Goal: Book appointment/travel/reservation

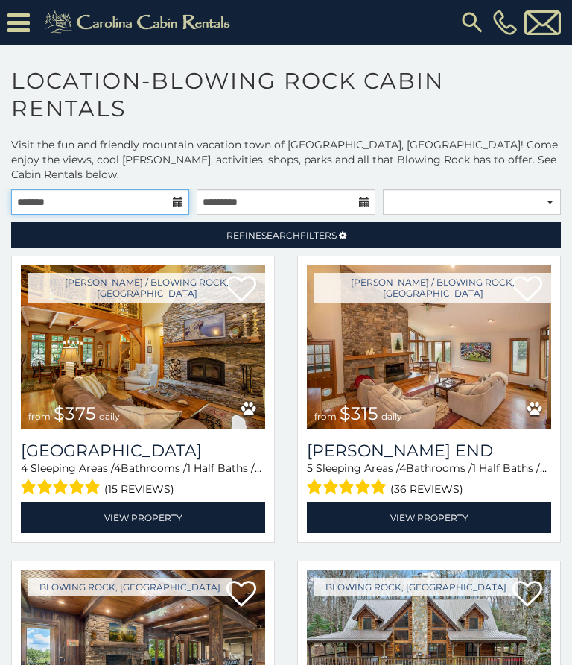
click at [130, 191] on input "text" at bounding box center [100, 201] width 178 height 25
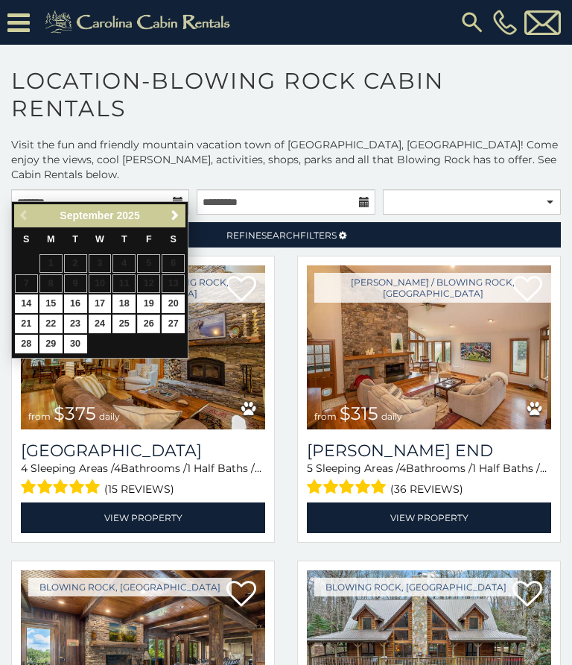
click at [148, 323] on link "26" at bounding box center [148, 323] width 23 height 19
type input "**********"
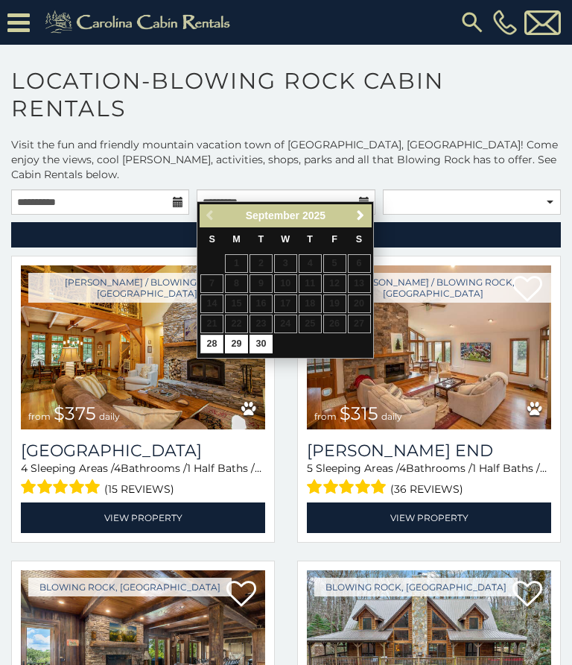
click at [211, 342] on link "28" at bounding box center [211, 344] width 23 height 19
type input "**********"
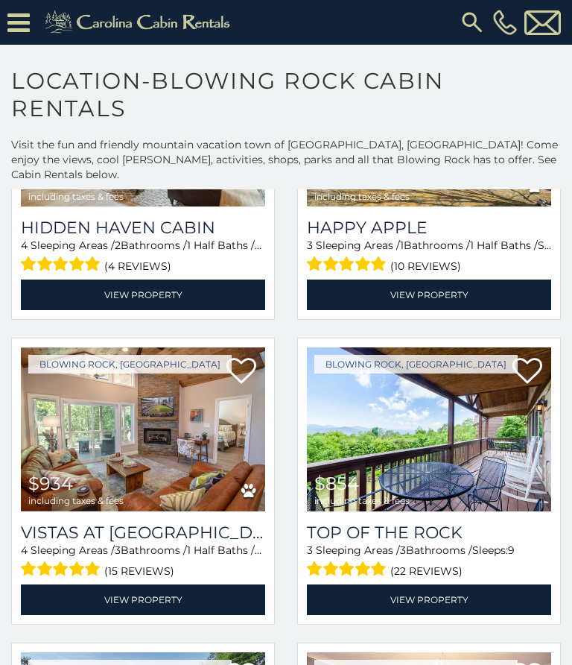
scroll to position [3005, 0]
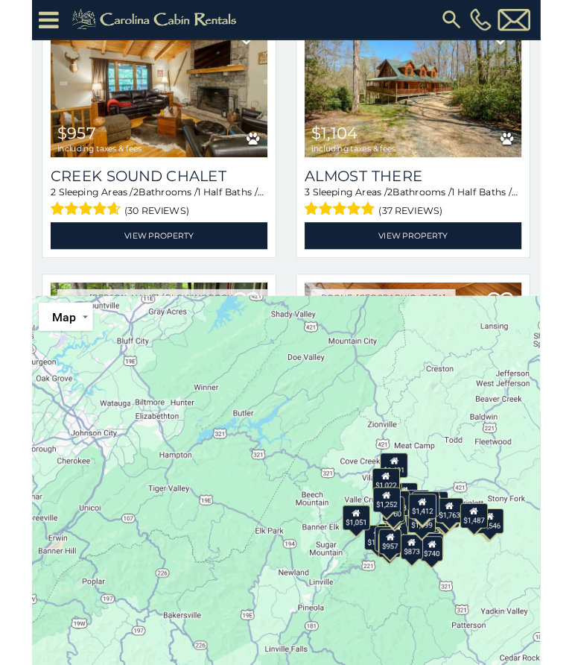
scroll to position [571, 0]
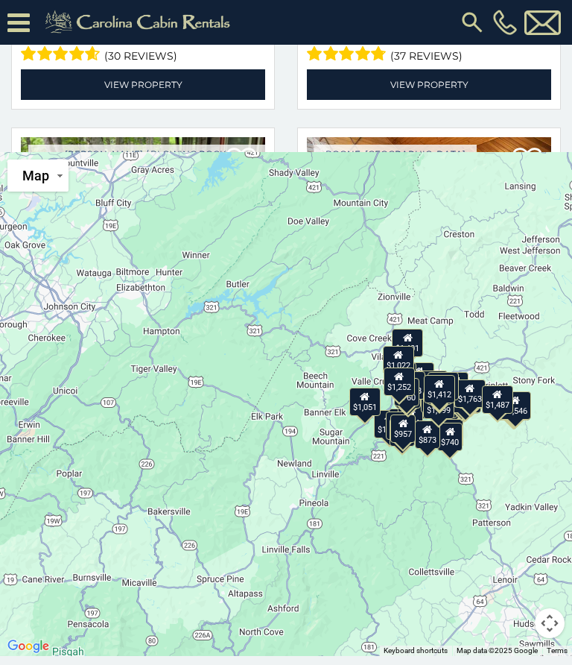
click at [455, 431] on div "$740" at bounding box center [449, 436] width 25 height 28
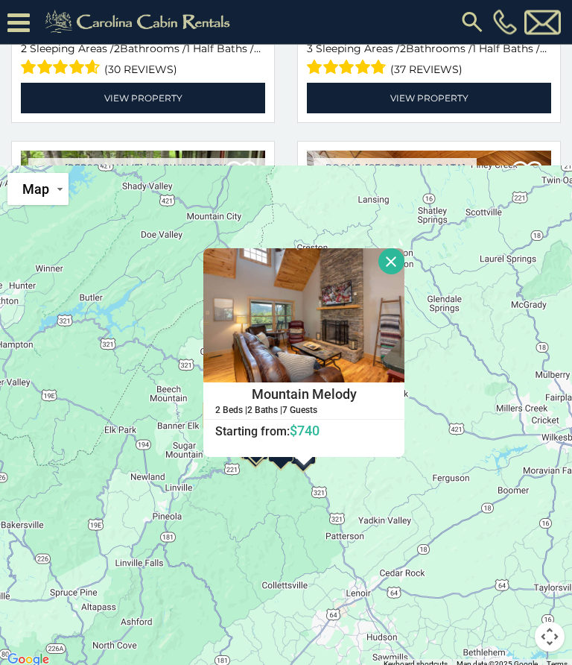
scroll to position [453, 0]
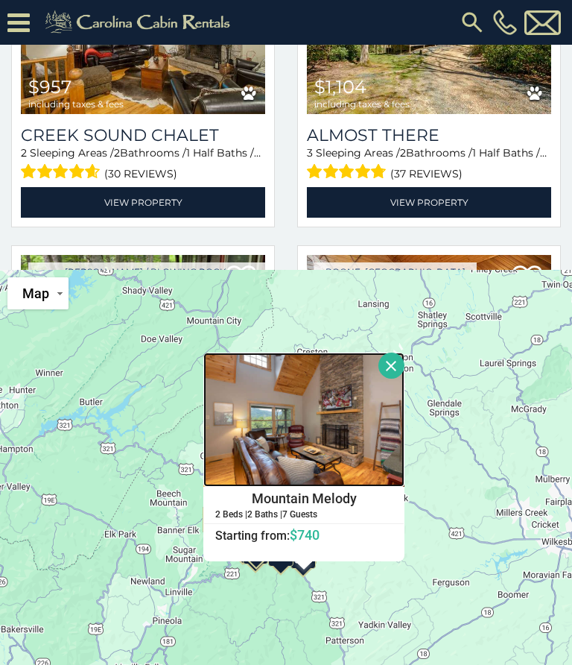
click at [405, 422] on img at bounding box center [303, 419] width 201 height 134
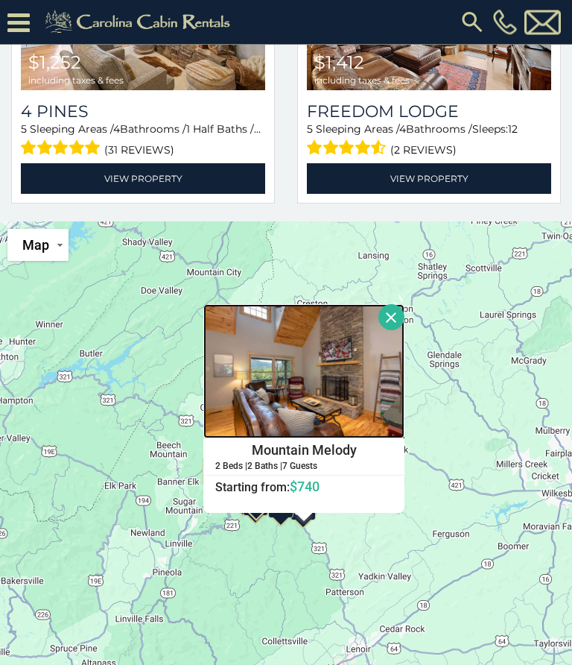
scroll to position [493, 0]
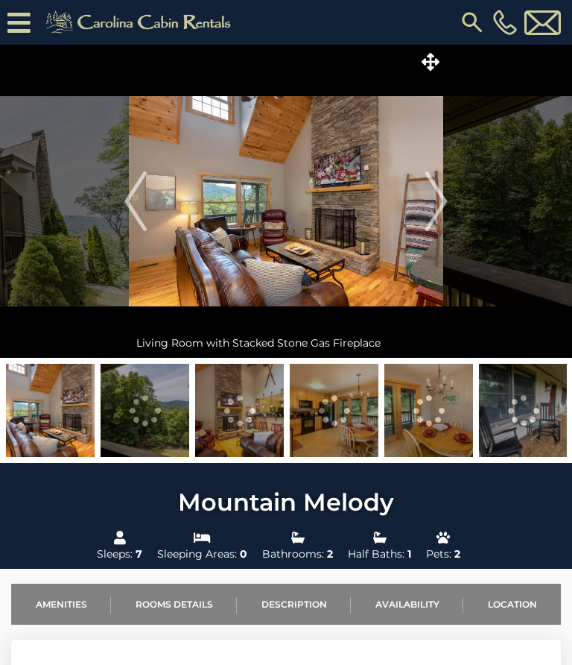
click at [435, 203] on img "Next" at bounding box center [436, 201] width 22 height 60
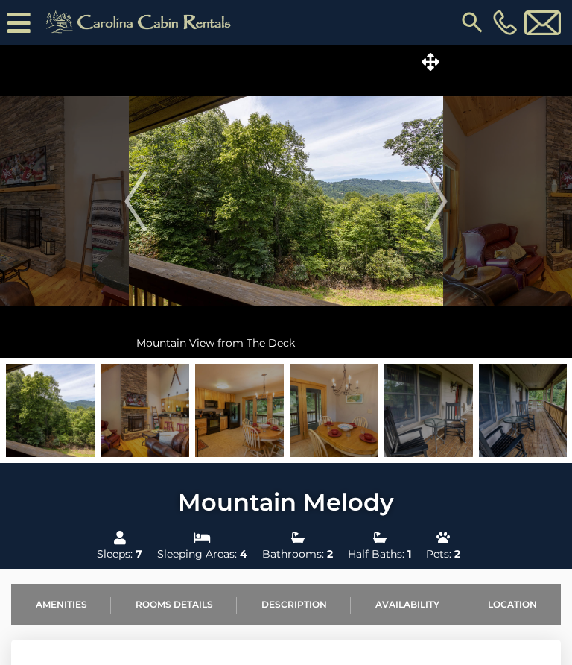
click at [443, 202] on img "Next" at bounding box center [436, 201] width 22 height 60
